Goal: Task Accomplishment & Management: Complete application form

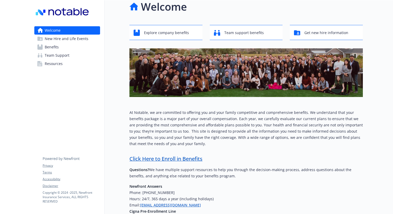
scroll to position [58, 0]
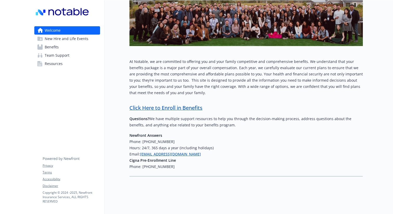
click at [152, 110] on link "Click Here to Enroll in Benefits" at bounding box center [165, 107] width 73 height 7
click at [76, 47] on link "Benefits" at bounding box center [67, 47] width 66 height 8
